Goal: Task Accomplishment & Management: Complete application form

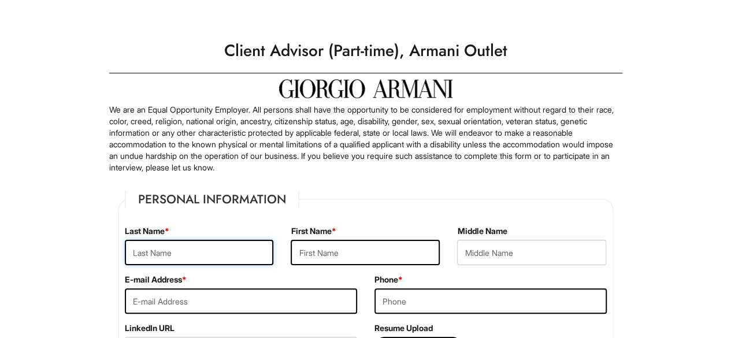
click at [169, 251] on input "text" at bounding box center [199, 252] width 149 height 25
type input "Mazharelli"
click at [331, 249] on input "text" at bounding box center [365, 252] width 149 height 25
type input "Chad"
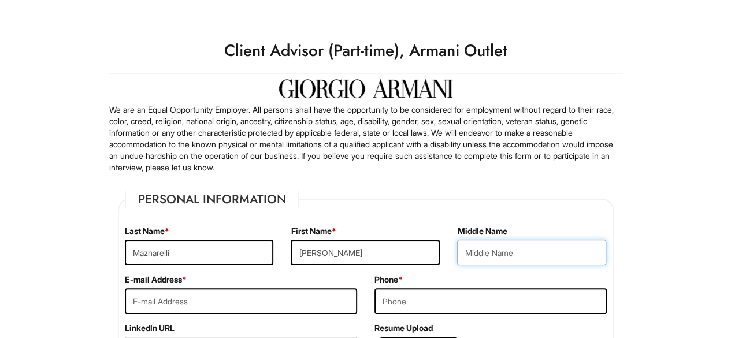
click at [520, 254] on input "text" at bounding box center [531, 252] width 149 height 25
type input "Marconi"
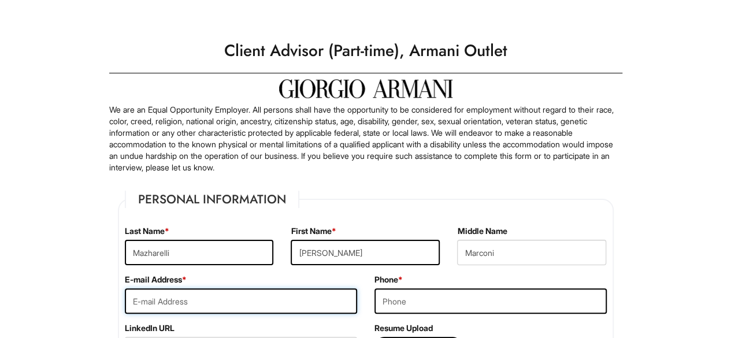
click at [225, 295] on input "email" at bounding box center [241, 300] width 232 height 25
type input "chadmazharelli@gmail.com"
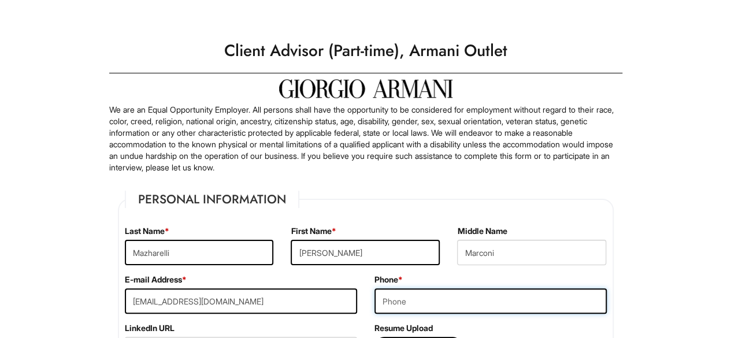
click at [404, 302] on input "tel" at bounding box center [490, 300] width 232 height 25
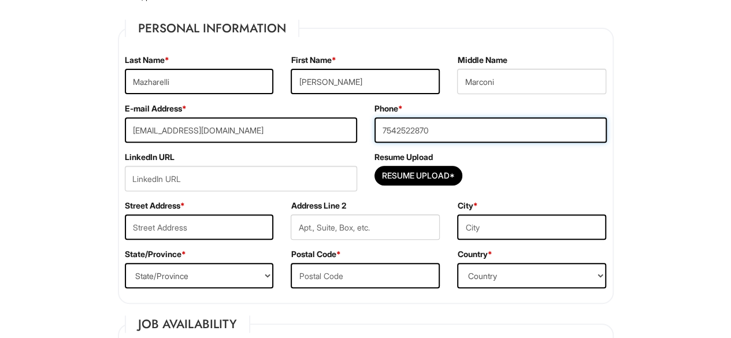
scroll to position [173, 0]
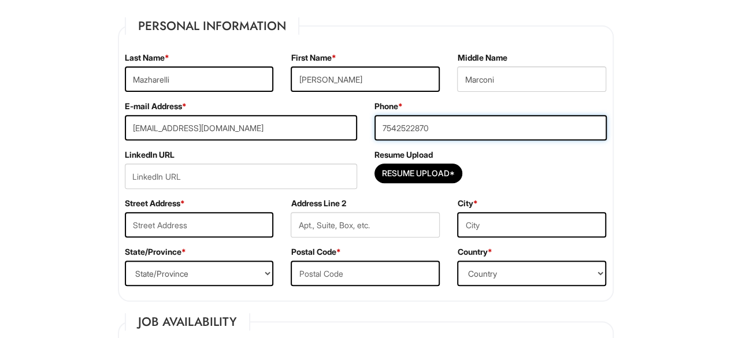
type input "7542522870"
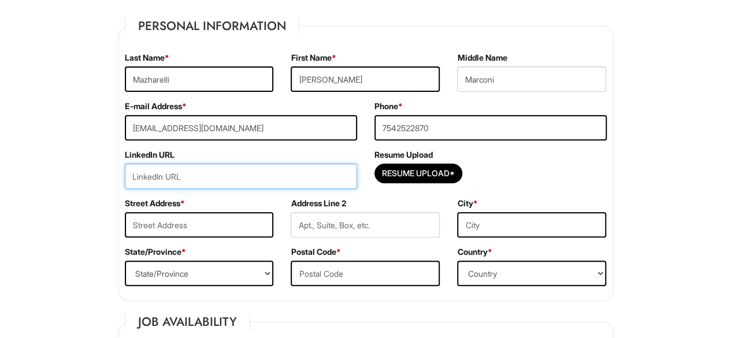
click at [178, 175] on input "url" at bounding box center [241, 176] width 232 height 25
paste input "https://www.linkedin.com/in/chadmazharelli/"
type input "https://www.linkedin.com/in/chadmazharelli/"
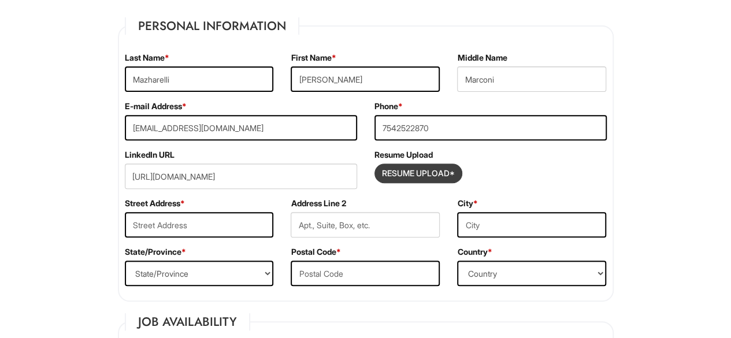
click at [393, 176] on input "Resume Upload*" at bounding box center [418, 173] width 87 height 18
type input "C:\fakepath\Chad Mazharelli - Resume .pdf"
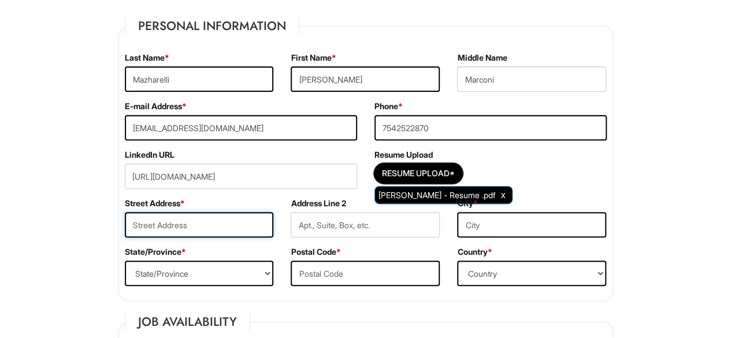
click at [198, 229] on input "text" at bounding box center [199, 224] width 149 height 25
type input "7249 Ashmont Circle"
type input "Building C"
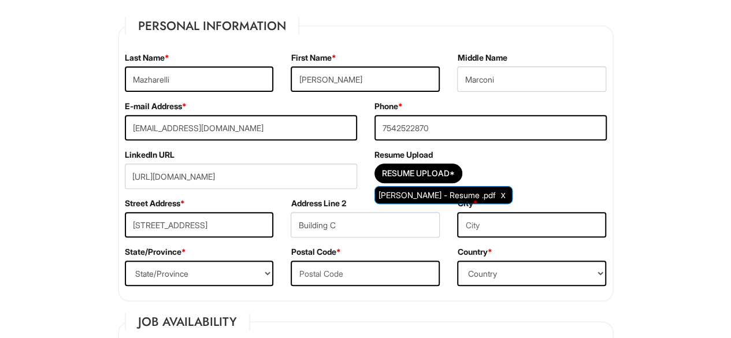
type input "Tamarac"
select select "FL"
type input "33321"
select select "United States of America"
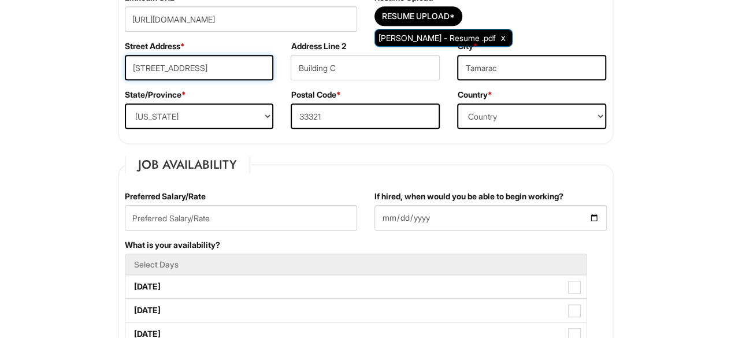
scroll to position [347, 0]
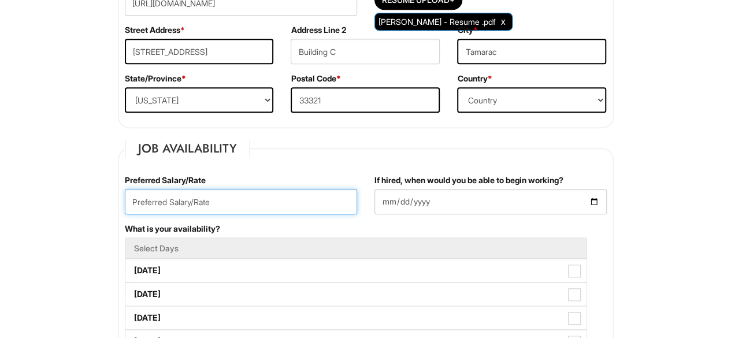
click at [217, 203] on input "text" at bounding box center [241, 201] width 232 height 25
type input "15/hr"
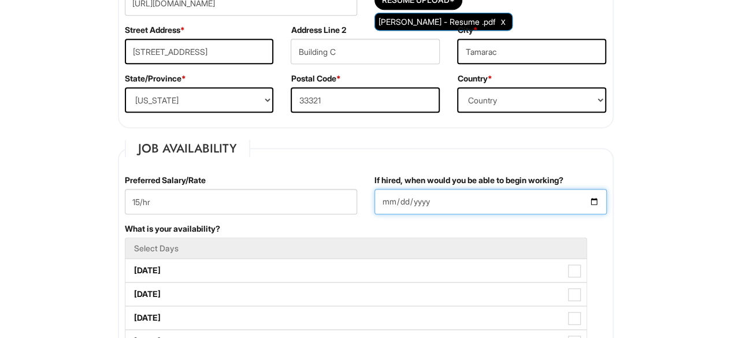
click at [594, 199] on input "If hired, when would you be able to begin working?" at bounding box center [490, 201] width 232 height 25
type input "2025-08-20"
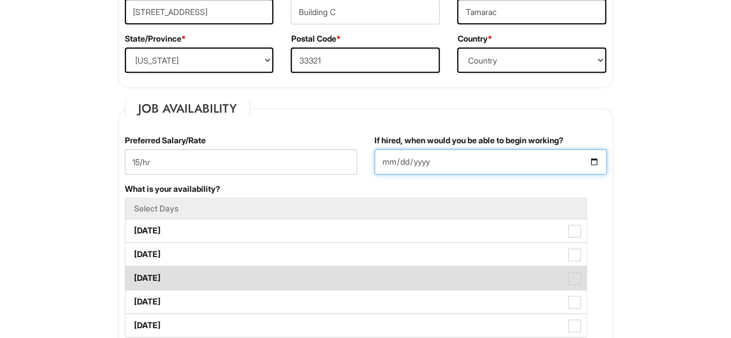
scroll to position [404, 0]
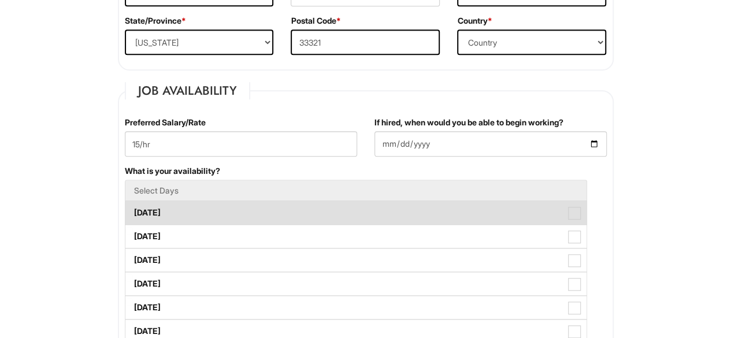
click at [209, 204] on label "Monday" at bounding box center [355, 212] width 461 height 23
click at [133, 204] on Available_Monday "Monday" at bounding box center [129, 207] width 8 height 8
checkbox Available_Monday "true"
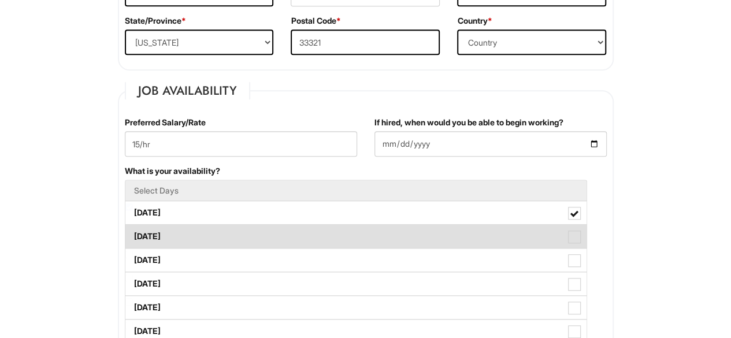
click at [196, 236] on label "Tuesday" at bounding box center [355, 236] width 461 height 23
click at [133, 235] on Available_Tuesday "Tuesday" at bounding box center [129, 231] width 8 height 8
checkbox Available_Tuesday "true"
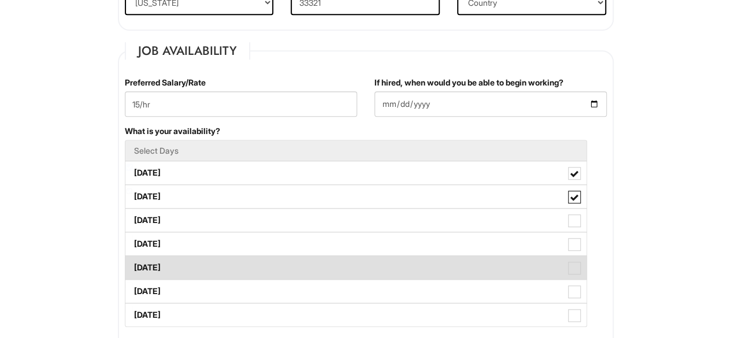
scroll to position [462, 0]
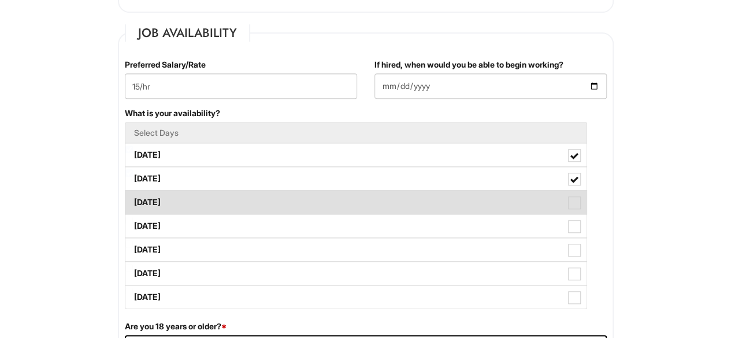
click at [243, 205] on label "Wednesday" at bounding box center [355, 202] width 461 height 23
click at [133, 201] on Available_Wednesday "Wednesday" at bounding box center [129, 197] width 8 height 8
checkbox Available_Wednesday "true"
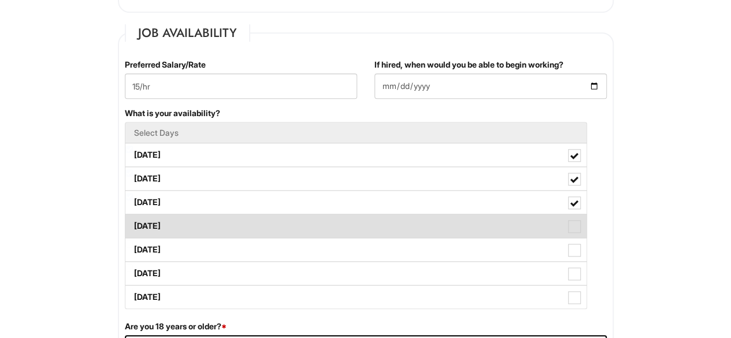
click at [244, 224] on label "Thursday" at bounding box center [355, 225] width 461 height 23
click at [133, 224] on Available_Thursday "Thursday" at bounding box center [129, 221] width 8 height 8
checkbox Available_Thursday "true"
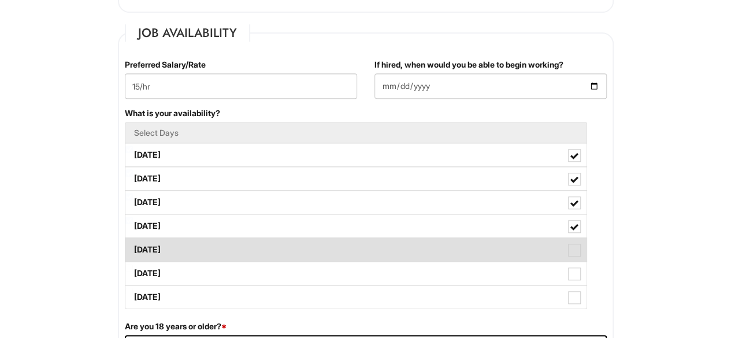
click at [240, 243] on label "Friday" at bounding box center [355, 249] width 461 height 23
click at [133, 243] on Available_Friday "Friday" at bounding box center [129, 244] width 8 height 8
checkbox Available_Friday "true"
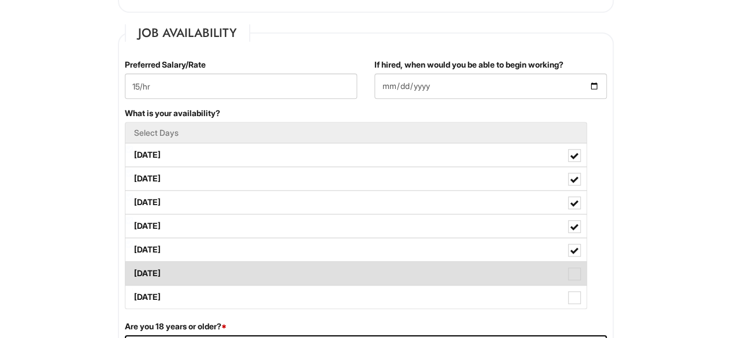
click at [226, 263] on label "Saturday" at bounding box center [355, 273] width 461 height 23
click at [133, 264] on Available_Saturday "Saturday" at bounding box center [129, 268] width 8 height 8
checkbox Available_Saturday "true"
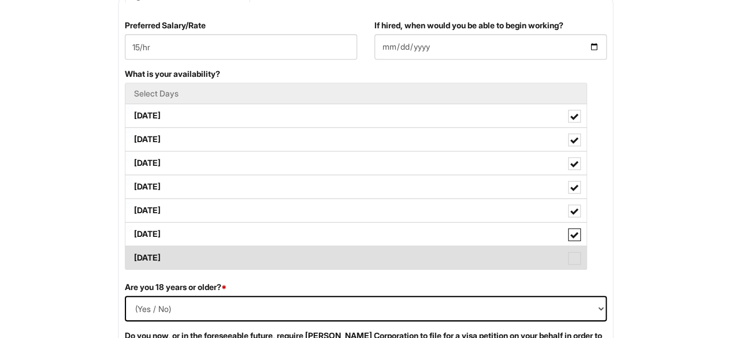
scroll to position [520, 0]
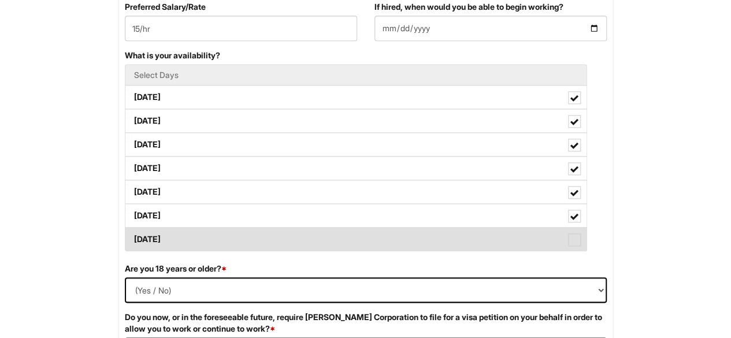
click at [278, 238] on label "Sunday" at bounding box center [355, 239] width 461 height 23
click at [133, 237] on Available_Sunday "Sunday" at bounding box center [129, 234] width 8 height 8
checkbox Available_Sunday "true"
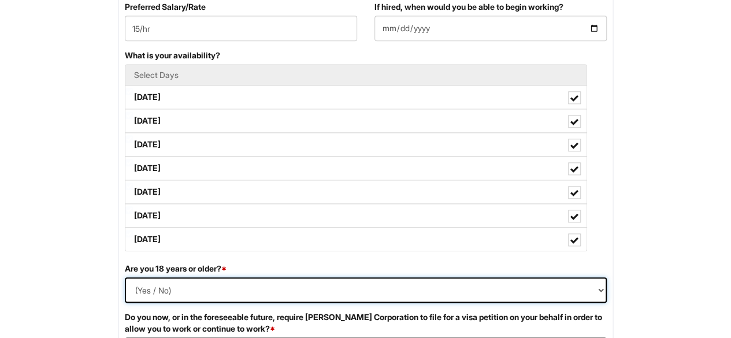
click at [158, 292] on select "(Yes / No) Yes No" at bounding box center [366, 289] width 482 height 25
select select "Yes"
click at [125, 277] on select "(Yes / No) Yes No" at bounding box center [366, 289] width 482 height 25
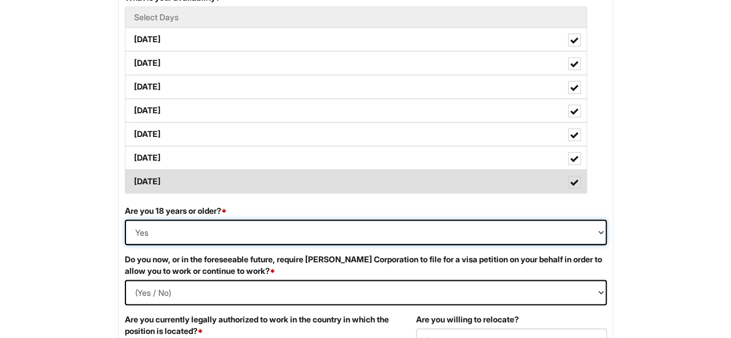
scroll to position [636, 0]
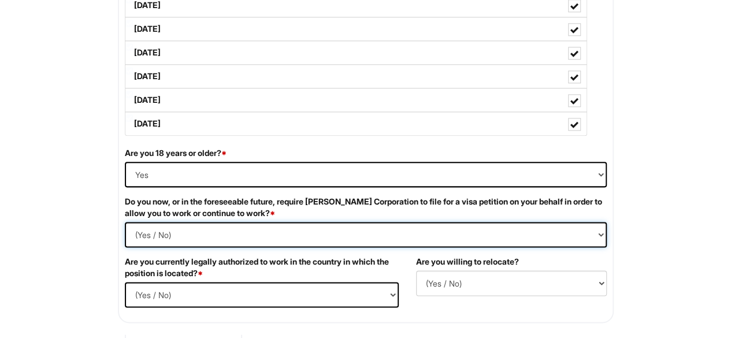
click at [203, 236] on Required "(Yes / No) Yes No" at bounding box center [366, 234] width 482 height 25
select Required "No"
click at [125, 222] on Required "(Yes / No) Yes No" at bounding box center [366, 234] width 482 height 25
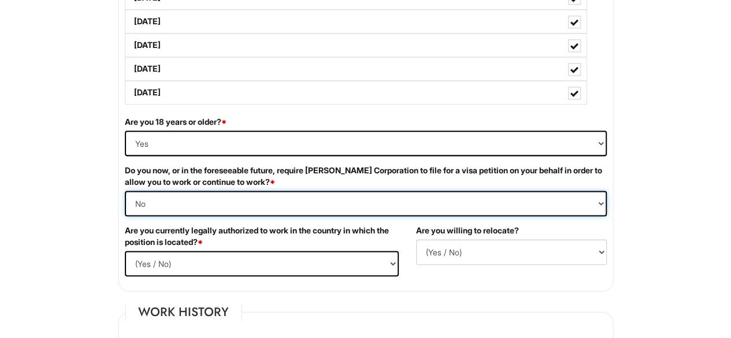
scroll to position [693, 0]
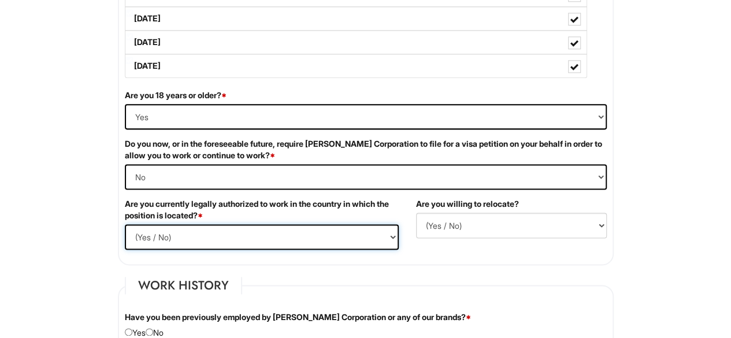
click at [307, 242] on select "(Yes / No) Yes No" at bounding box center [262, 236] width 274 height 25
select select "Yes"
click at [125, 224] on select "(Yes / No) Yes No" at bounding box center [262, 236] width 274 height 25
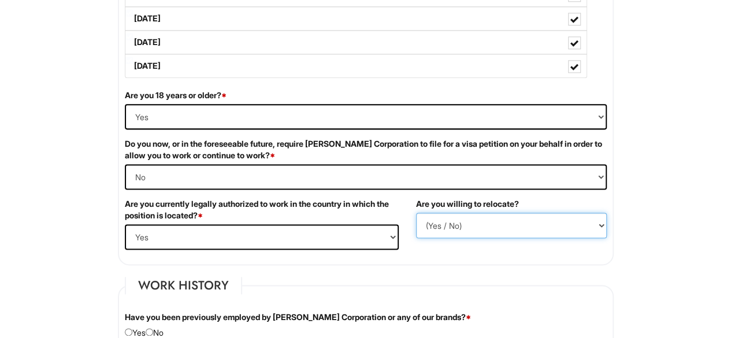
click at [499, 226] on select "(Yes / No) No Yes" at bounding box center [511, 225] width 191 height 25
select select "Y"
click at [416, 213] on select "(Yes / No) No Yes" at bounding box center [511, 225] width 191 height 25
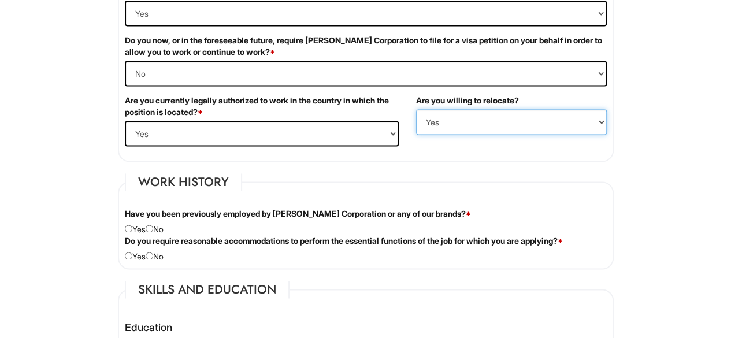
scroll to position [867, 0]
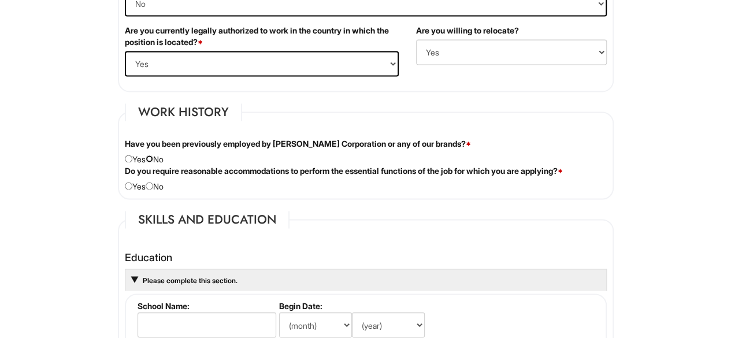
click at [153, 158] on input "radio" at bounding box center [150, 159] width 8 height 8
radio input "true"
click at [153, 182] on input "radio" at bounding box center [150, 186] width 8 height 8
radio input "true"
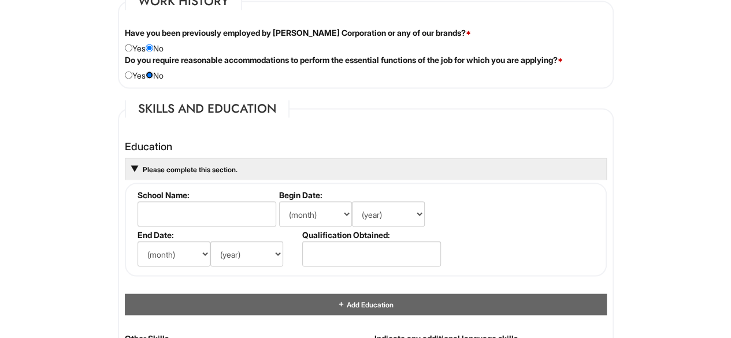
scroll to position [982, 0]
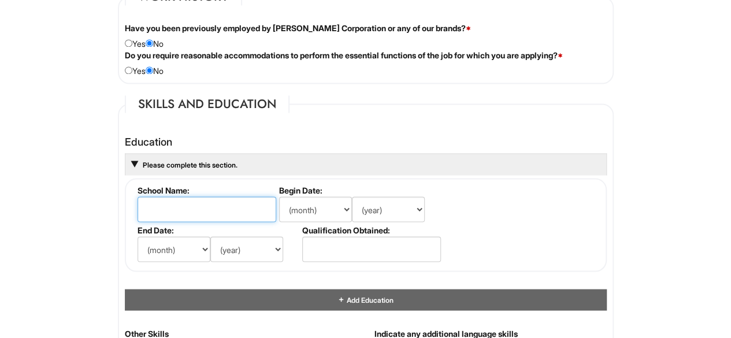
click at [170, 211] on input "text" at bounding box center [207, 208] width 139 height 25
type input "Florida International University"
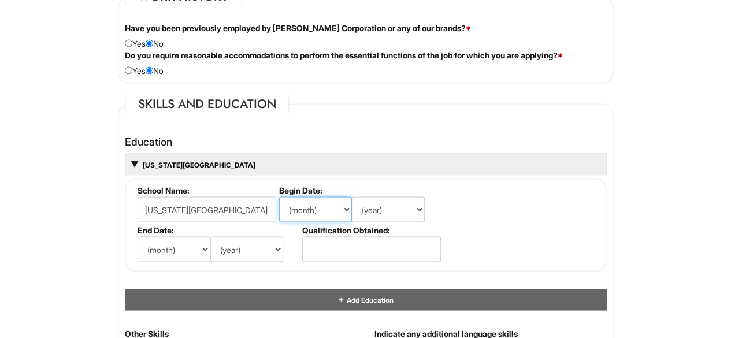
click at [333, 211] on select "(month) Jan Feb Mar Apr May Jun Jul Aug Sep Oct Nov Dec" at bounding box center [315, 208] width 73 height 25
select select "1"
click at [279, 196] on select "(month) Jan Feb Mar Apr May Jun Jul Aug Sep Oct Nov Dec" at bounding box center [315, 208] width 73 height 25
click at [393, 205] on select "(year) 2029 2028 2027 2026 2025 2024 2023 2022 2021 2020 2019 2018 2017 2016 20…" at bounding box center [388, 208] width 73 height 25
select select "2021"
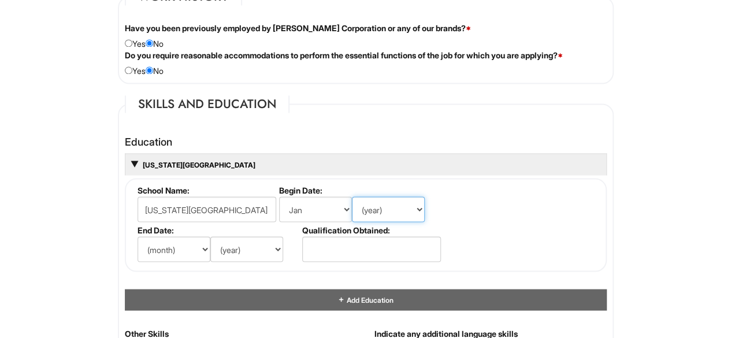
click at [352, 196] on select "(year) 2029 2028 2027 2026 2025 2024 2023 2022 2021 2020 2019 2018 2017 2016 20…" at bounding box center [388, 208] width 73 height 25
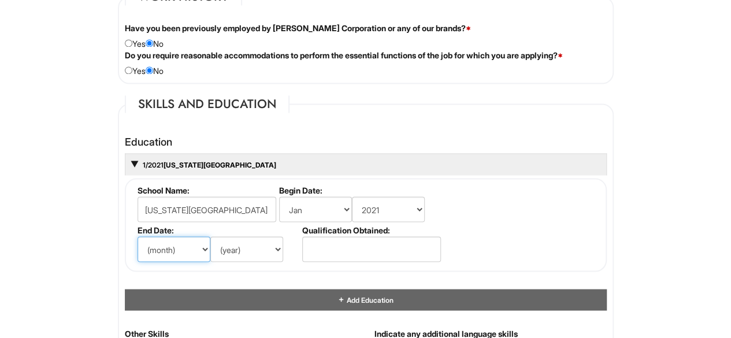
drag, startPoint x: 158, startPoint y: 248, endPoint x: 159, endPoint y: 241, distance: 7.0
click at [158, 248] on select "(month) Jan Feb Mar Apr May Jun Jul Aug Sep Oct Nov Dec" at bounding box center [174, 248] width 73 height 25
select select "5"
click at [138, 236] on select "(month) Jan Feb Mar Apr May Jun Jul Aug Sep Oct Nov Dec" at bounding box center [174, 248] width 73 height 25
click at [241, 243] on select "(year) 2029 2028 2027 2026 2025 2024 2023 2022 2021 2020 2019 2018 2017 2016 20…" at bounding box center [246, 248] width 73 height 25
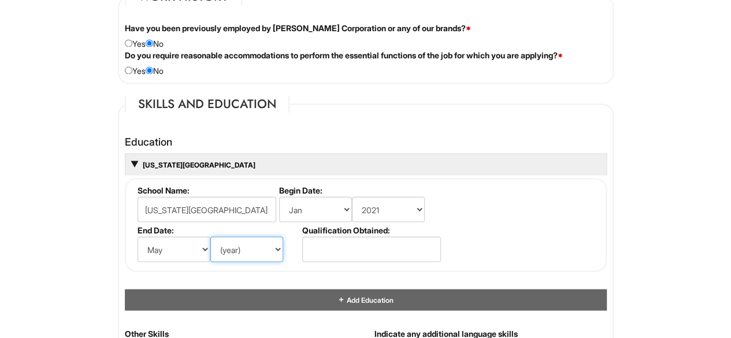
select select "2025"
click at [210, 236] on select "(year) 2029 2028 2027 2026 2025 2024 2023 2022 2021 2020 2019 2018 2017 2016 20…" at bounding box center [246, 248] width 73 height 25
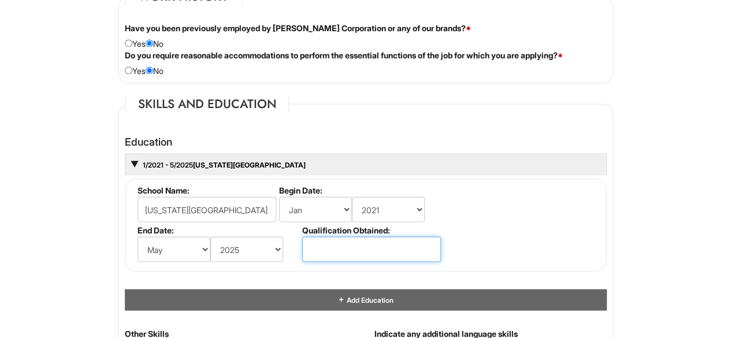
click at [344, 248] on input "text" at bounding box center [371, 248] width 139 height 25
type input "BA in Biology"
click at [465, 227] on fieldset "School Name: Florida International University Begin Date: (month) Jan Feb Mar A…" at bounding box center [366, 225] width 482 height 94
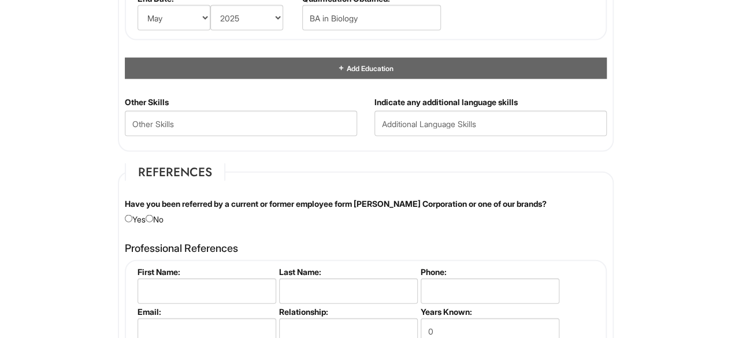
scroll to position [1156, 0]
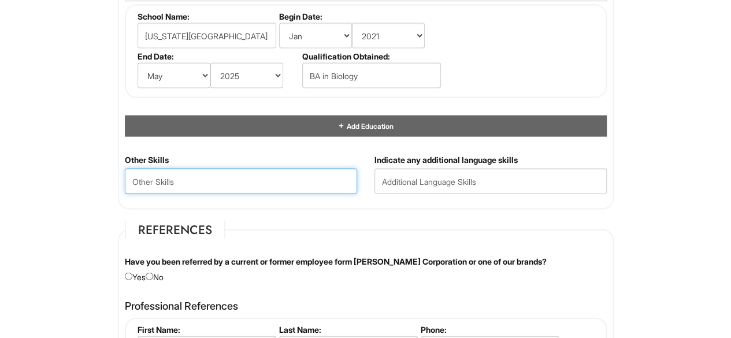
click at [196, 177] on Skills "text" at bounding box center [241, 181] width 232 height 25
click at [159, 178] on Skills "Multilanual" at bounding box center [241, 181] width 232 height 25
type Skills "Multilingual"
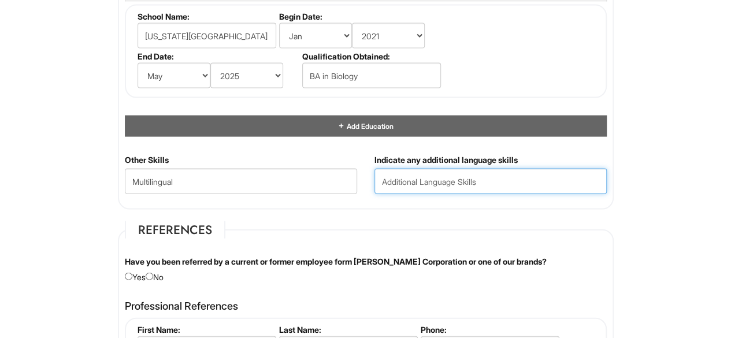
click at [489, 183] on input "text" at bounding box center [490, 181] width 232 height 25
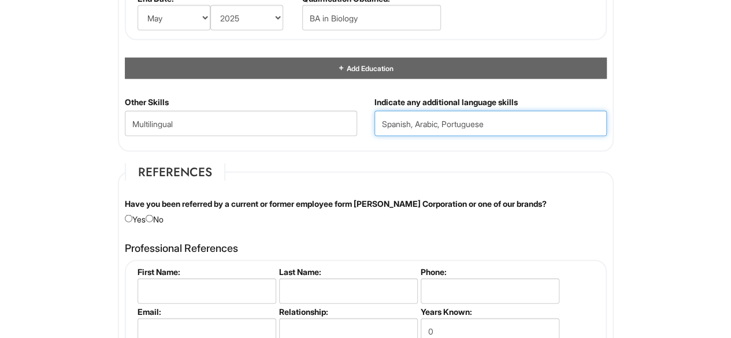
type input "Spanish, Arabic, Portuguese"
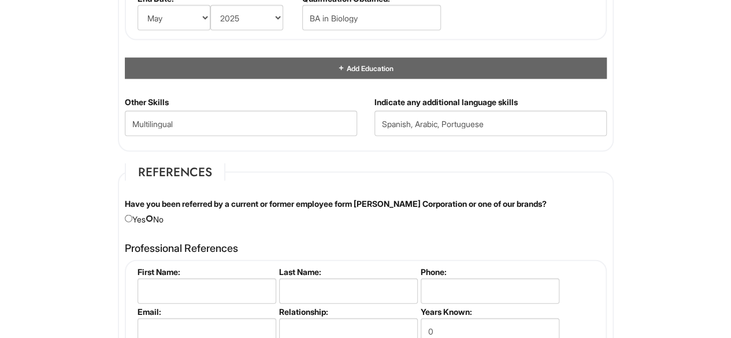
click at [153, 215] on input "radio" at bounding box center [150, 219] width 8 height 8
radio input "true"
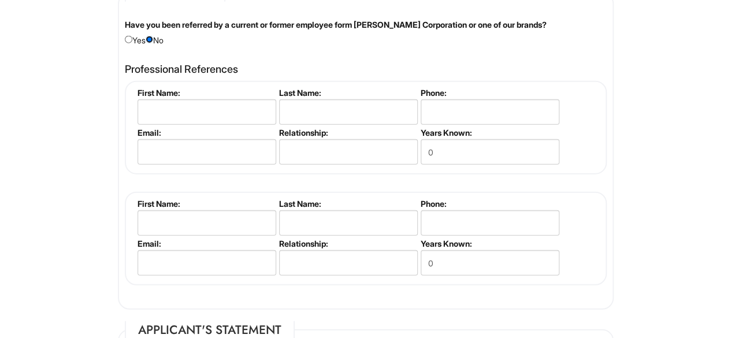
scroll to position [1329, 0]
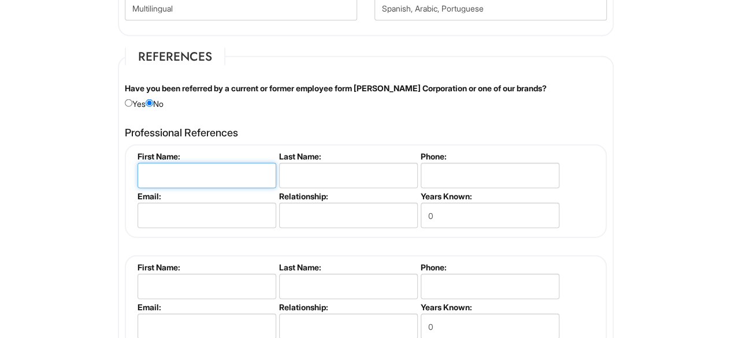
click at [208, 177] on input "text" at bounding box center [207, 175] width 139 height 25
type input "Melanie"
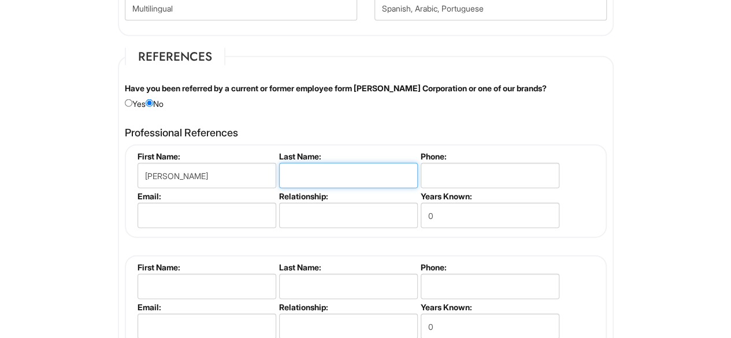
click at [397, 178] on input "text" at bounding box center [348, 175] width 139 height 25
type input "Maule"
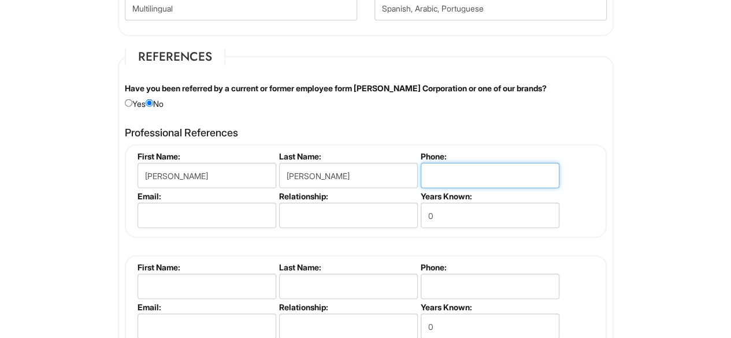
click at [477, 174] on input "tel" at bounding box center [490, 175] width 139 height 25
type input "7707122461"
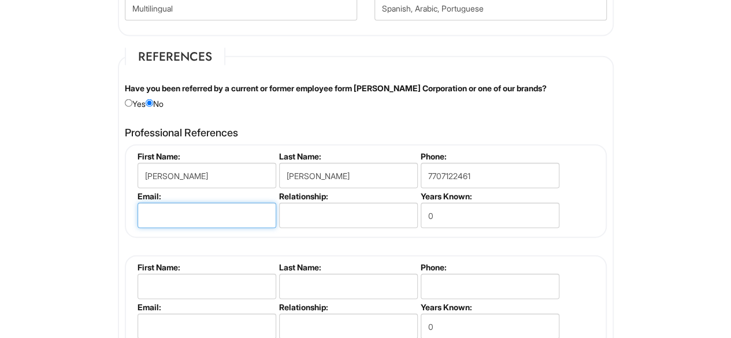
click at [247, 208] on input "email" at bounding box center [207, 215] width 139 height 25
type input "melaniecmaule@gmail.com"
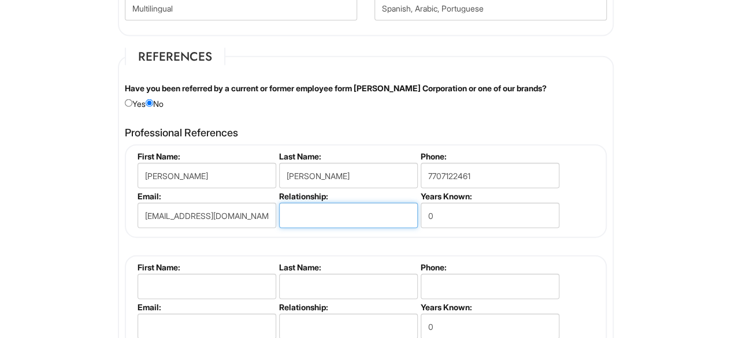
click at [321, 215] on input "text" at bounding box center [348, 215] width 139 height 25
type input "Previous Manager"
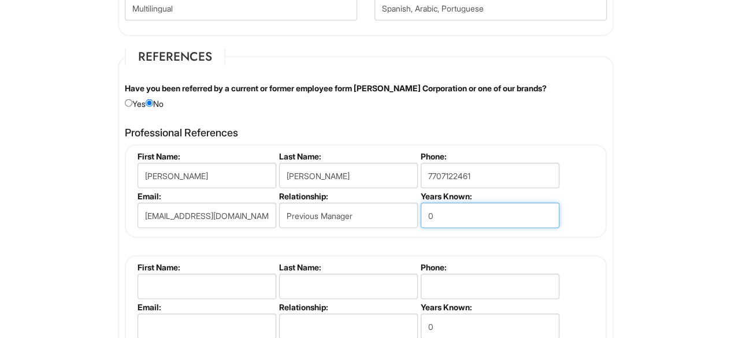
click at [470, 213] on input "0" at bounding box center [490, 215] width 139 height 25
type input "2"
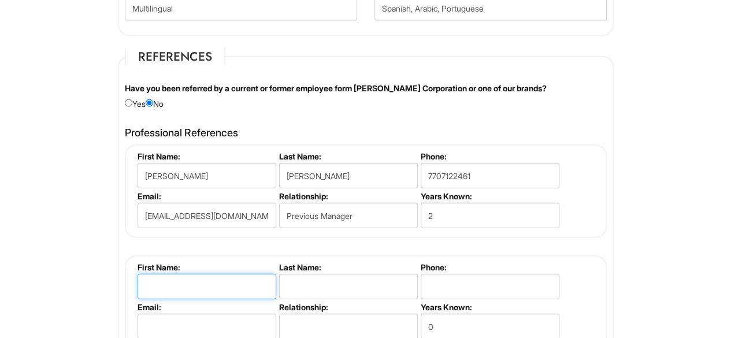
click at [190, 278] on input "text" at bounding box center [207, 286] width 139 height 25
type input "Valentina"
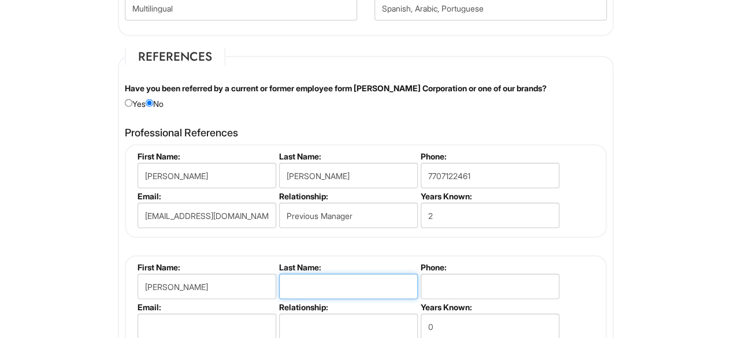
click at [324, 279] on input "text" at bounding box center [348, 286] width 139 height 25
type input "Santecchia"
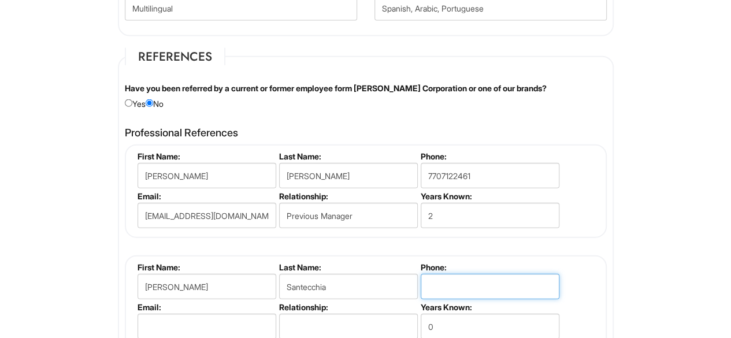
click at [444, 288] on input "tel" at bounding box center [490, 286] width 139 height 25
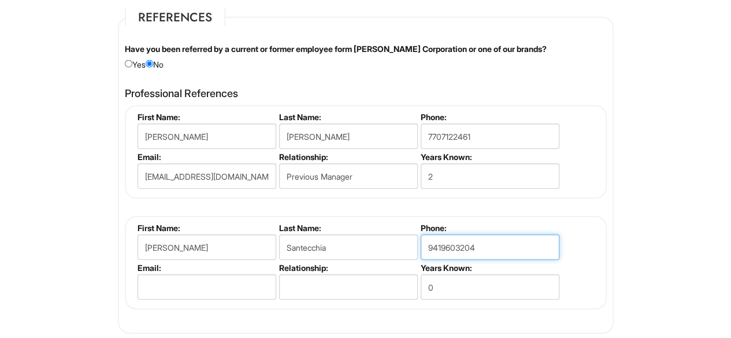
scroll to position [1408, 0]
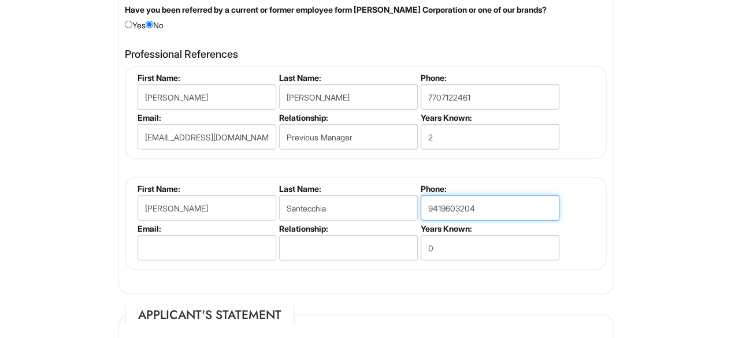
type input "9419603204"
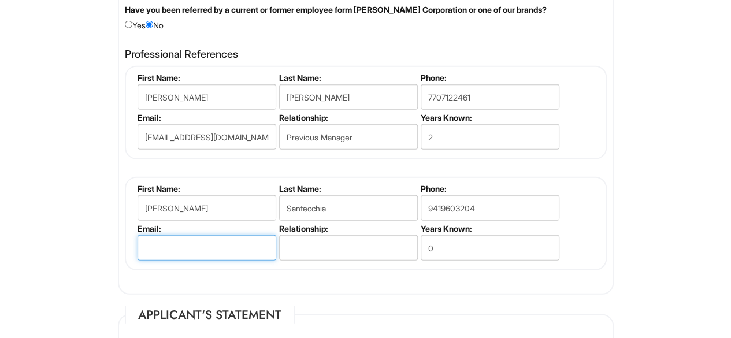
click at [165, 240] on input "email" at bounding box center [207, 247] width 139 height 25
type input "valentinasanteccia6@gmail.com"
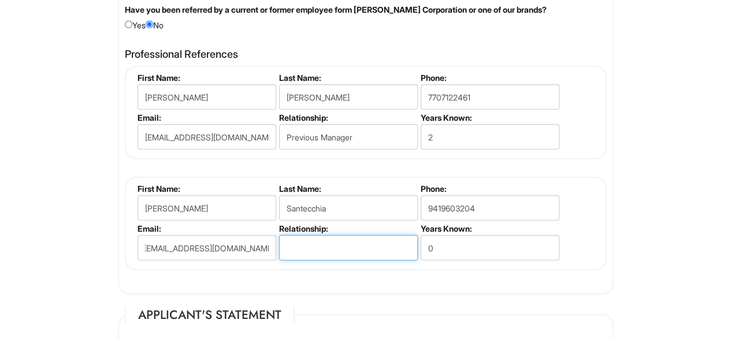
scroll to position [0, 0]
click at [338, 243] on input "text" at bounding box center [348, 247] width 139 height 25
type input "previous Coworker"
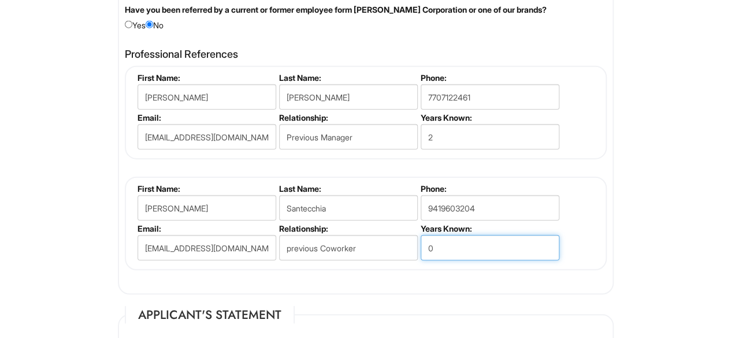
click at [456, 252] on input "0" at bounding box center [490, 247] width 139 height 25
type input "3"
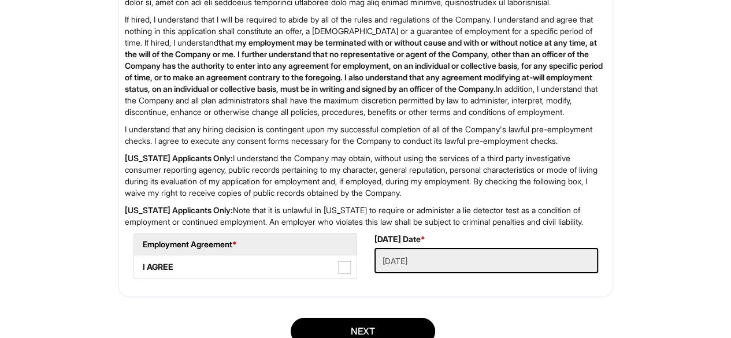
scroll to position [1960, 0]
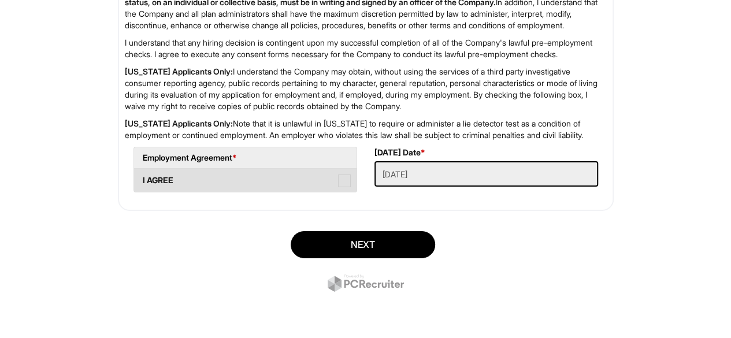
type input "2"
click at [238, 183] on label "I AGREE" at bounding box center [245, 180] width 222 height 23
click at [142, 179] on AGREE "I AGREE" at bounding box center [138, 175] width 8 height 8
checkbox AGREE "true"
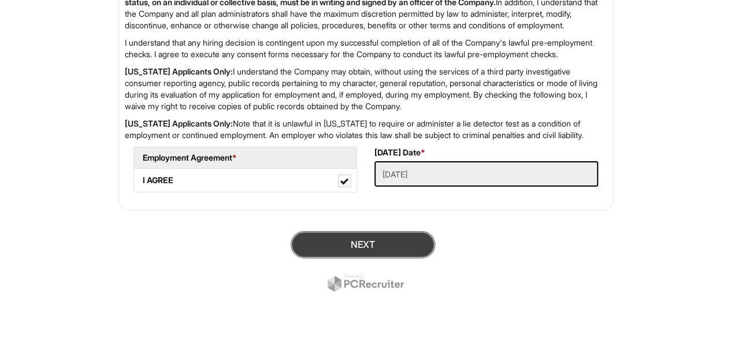
click at [352, 242] on button "Next" at bounding box center [363, 244] width 144 height 27
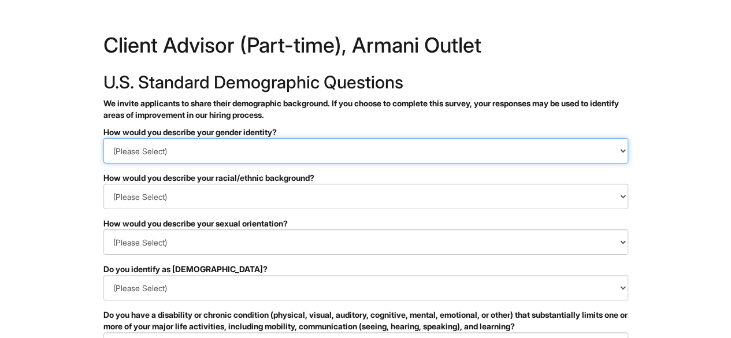
click at [285, 148] on select "(Please Select) Man Woman [DEMOGRAPHIC_DATA] I prefer to self-describe I don't …" at bounding box center [365, 150] width 525 height 25
select select "Man"
click at [103, 138] on select "(Please Select) Man Woman [DEMOGRAPHIC_DATA] I prefer to self-describe I don't …" at bounding box center [365, 150] width 525 height 25
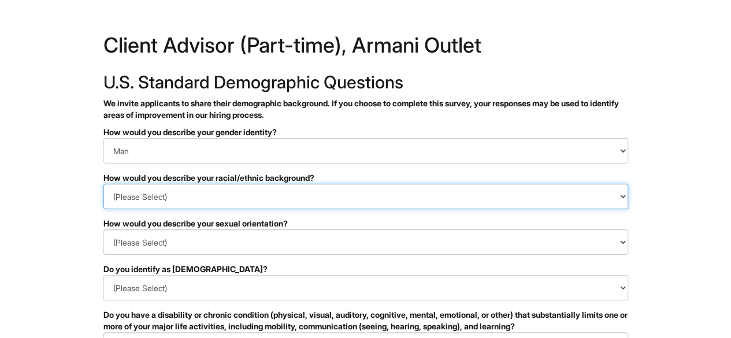
click at [171, 201] on select "(Please Select) [DEMOGRAPHIC_DATA] or of [DEMOGRAPHIC_DATA] descent [DEMOGRAPHI…" at bounding box center [365, 196] width 525 height 25
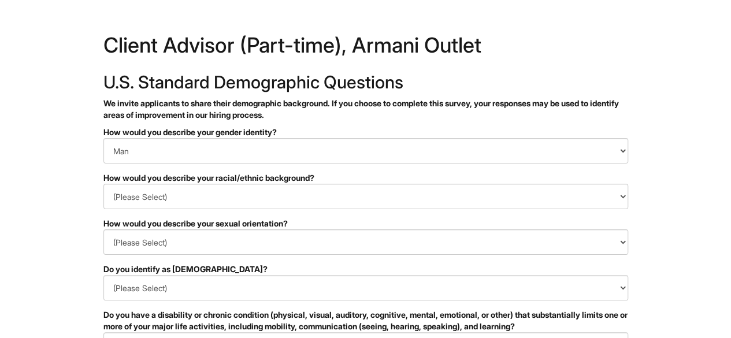
click at [143, 225] on div "How would you describe your sexual orientation?" at bounding box center [365, 224] width 525 height 12
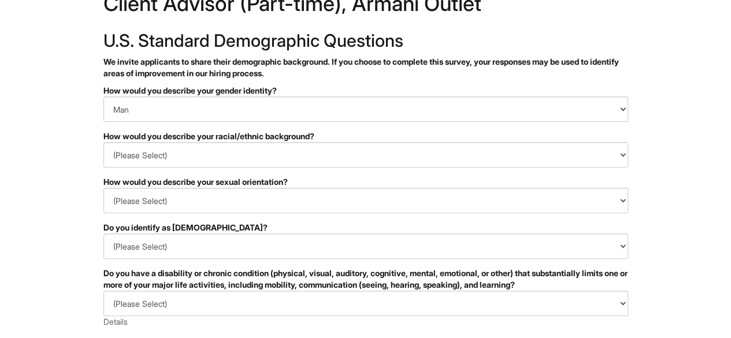
scroll to position [58, 0]
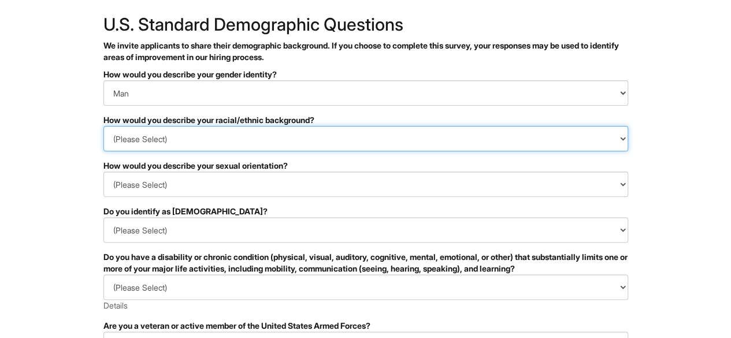
click at [195, 129] on select "(Please Select) [DEMOGRAPHIC_DATA] or of [DEMOGRAPHIC_DATA] descent [DEMOGRAPHI…" at bounding box center [365, 138] width 525 height 25
select select "White or European"
click at [103, 126] on select "(Please Select) [DEMOGRAPHIC_DATA] or of [DEMOGRAPHIC_DATA] descent [DEMOGRAPHI…" at bounding box center [365, 138] width 525 height 25
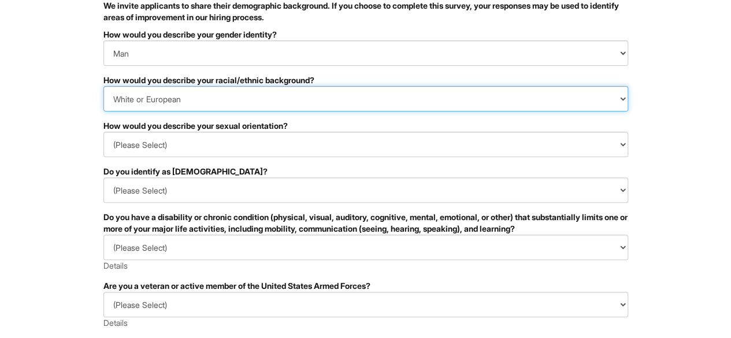
scroll to position [116, 0]
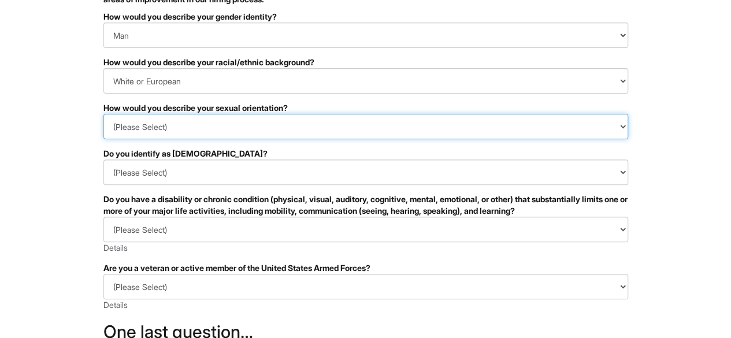
click at [188, 118] on select "(Please Select) [DEMOGRAPHIC_DATA] [DEMOGRAPHIC_DATA] and/or [DEMOGRAPHIC_DATA]…" at bounding box center [365, 126] width 525 height 25
select select "[DEMOGRAPHIC_DATA]"
click at [103, 114] on select "(Please Select) [DEMOGRAPHIC_DATA] [DEMOGRAPHIC_DATA] and/or [DEMOGRAPHIC_DATA]…" at bounding box center [365, 126] width 525 height 25
click at [179, 125] on select "(Please Select) [DEMOGRAPHIC_DATA] [DEMOGRAPHIC_DATA] and/or [DEMOGRAPHIC_DATA]…" at bounding box center [365, 126] width 525 height 25
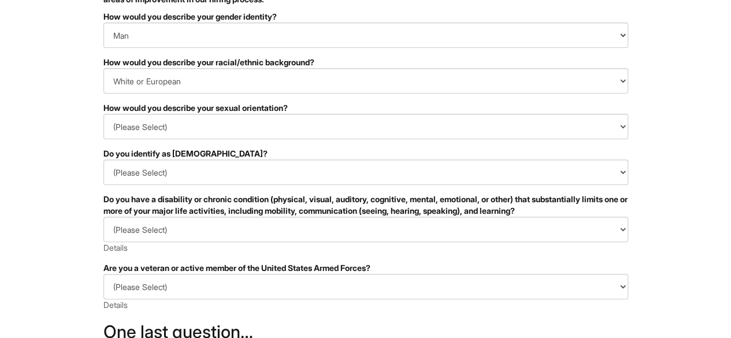
click at [38, 127] on html "&nbsp; ✔ 2 3 Client Advisor (Part-time), Armani Outlet U.S. Standard Demographi…" at bounding box center [365, 209] width 731 height 651
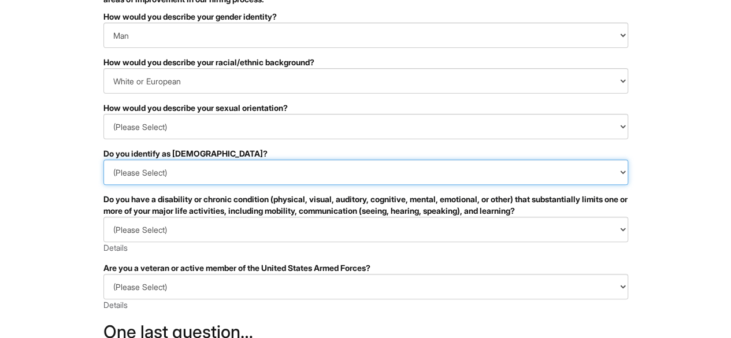
click at [144, 175] on select "(Please Select) Yes No I prefer to self-describe I don't wish to answer" at bounding box center [365, 171] width 525 height 25
select select "No"
click at [103, 159] on select "(Please Select) Yes No I prefer to self-describe I don't wish to answer" at bounding box center [365, 171] width 525 height 25
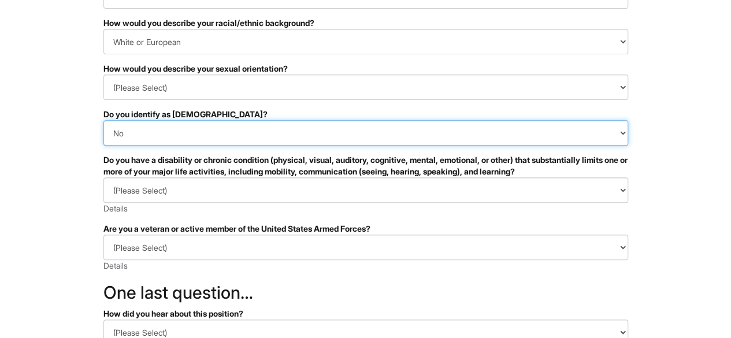
scroll to position [173, 0]
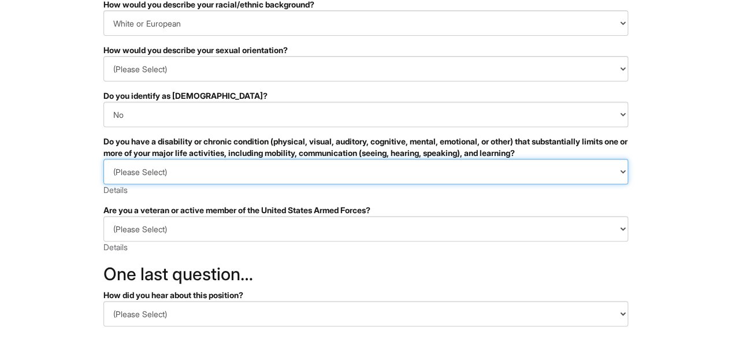
click at [165, 175] on select "(Please Select) YES, I HAVE A DISABILITY (or previously had a disability) NO, I…" at bounding box center [365, 171] width 525 height 25
select select "NO, I DON'T HAVE A DISABILITY"
click at [103, 159] on select "(Please Select) YES, I HAVE A DISABILITY (or previously had a disability) NO, I…" at bounding box center [365, 171] width 525 height 25
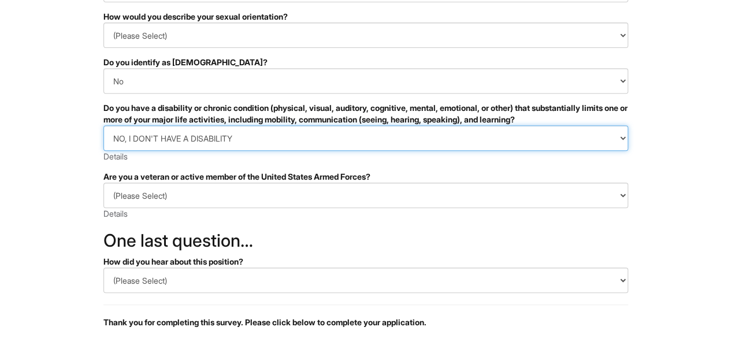
scroll to position [231, 0]
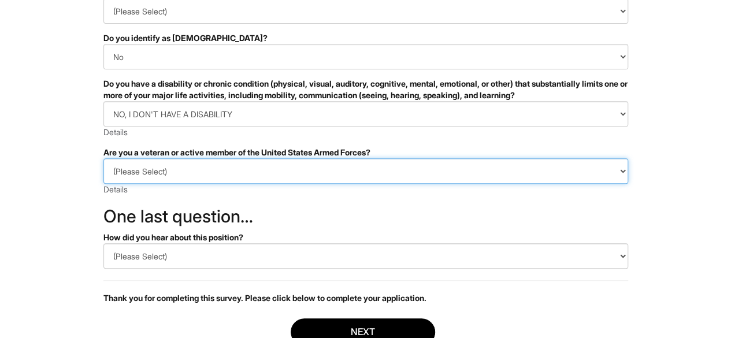
click at [144, 162] on select "(Please Select) I IDENTIFY AS ONE OR MORE OF THE CLASSIFICATIONS OF PROTECTED V…" at bounding box center [365, 170] width 525 height 25
select select "I AM NOT A PROTECTED VETERAN"
click at [103, 158] on select "(Please Select) I IDENTIFY AS ONE OR MORE OF THE CLASSIFICATIONS OF PROTECTED V…" at bounding box center [365, 170] width 525 height 25
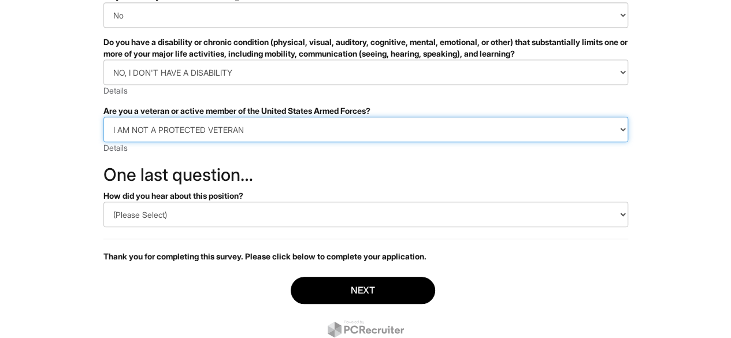
scroll to position [289, 0]
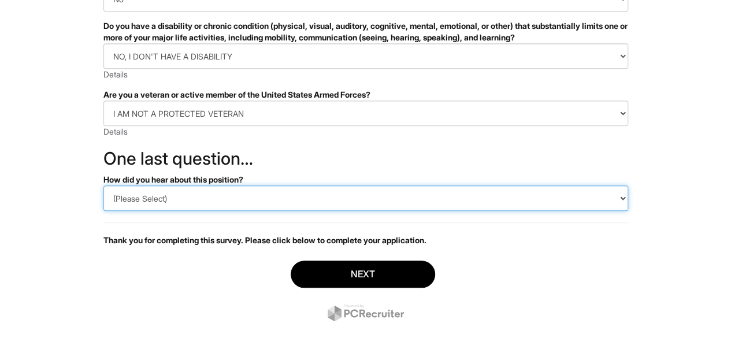
click at [160, 198] on select "(Please Select) CareerBuilder Indeed LinkedIn Monster Referral Other" at bounding box center [365, 197] width 525 height 25
select select "Indeed"
click at [103, 185] on select "(Please Select) CareerBuilder Indeed LinkedIn Monster Referral Other" at bounding box center [365, 197] width 525 height 25
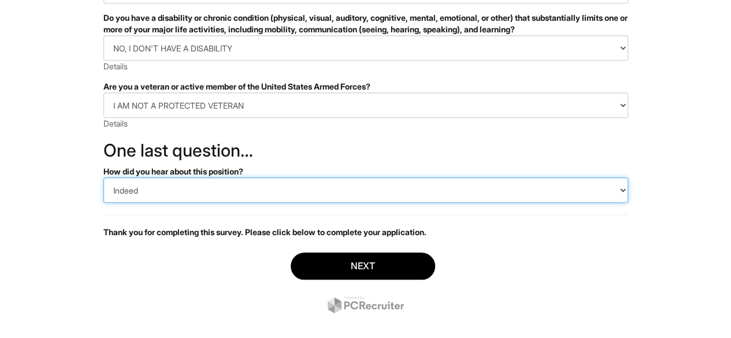
scroll to position [312, 0]
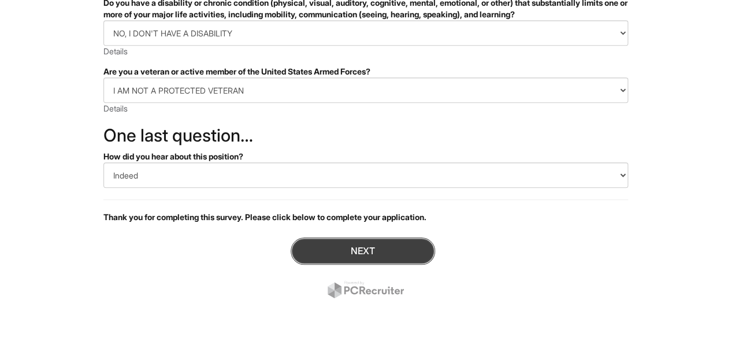
click at [383, 251] on button "Next" at bounding box center [363, 250] width 144 height 27
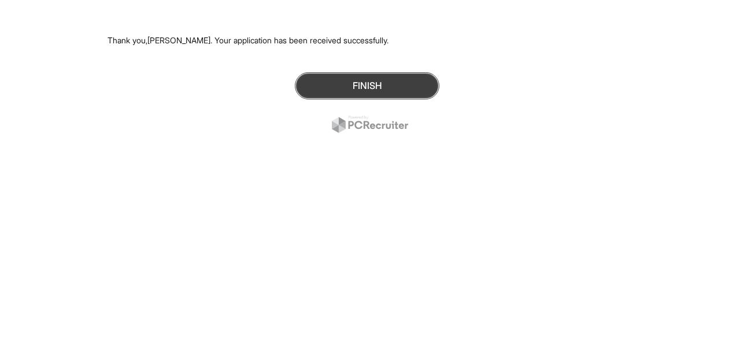
click at [399, 93] on button "Finish" at bounding box center [367, 85] width 144 height 27
